Goal: Navigation & Orientation: Go to known website

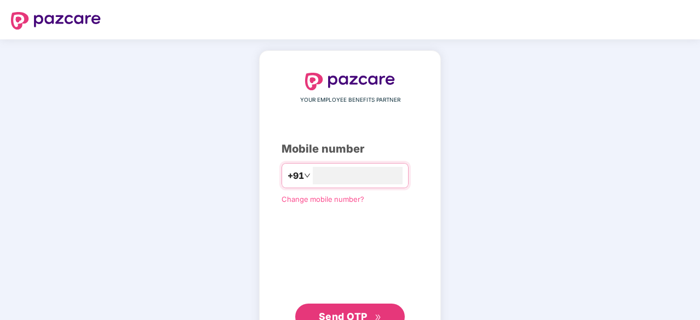
type input "**********"
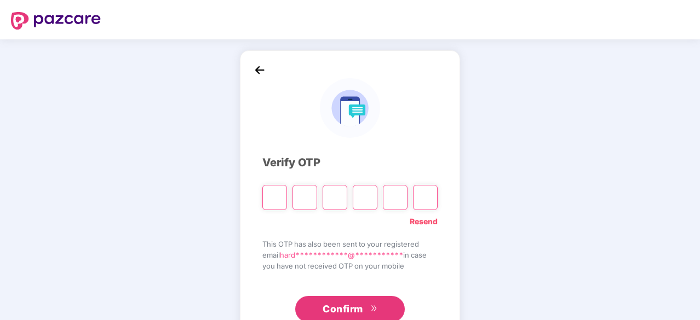
type input "*"
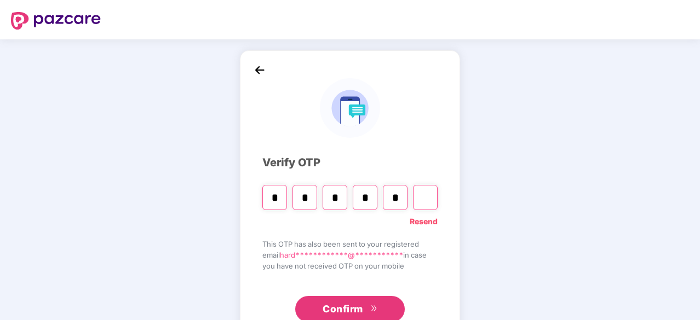
type input "*"
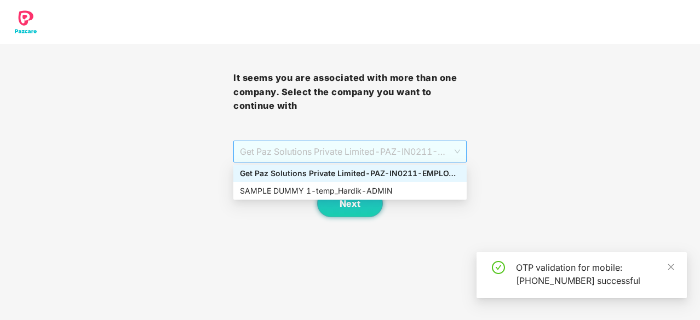
click at [248, 150] on span "Get Paz Solutions Private Limited - PAZ-IN0211 - EMPLOYEE" at bounding box center [350, 151] width 220 height 21
click at [264, 191] on div "SAMPLE DUMMY 1 - temp_Hardik - ADMIN" at bounding box center [350, 191] width 220 height 12
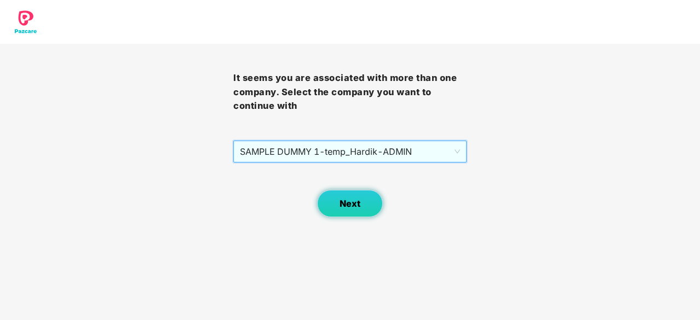
click at [342, 209] on span "Next" at bounding box center [349, 204] width 21 height 10
